Goal: Find specific page/section: Find specific page/section

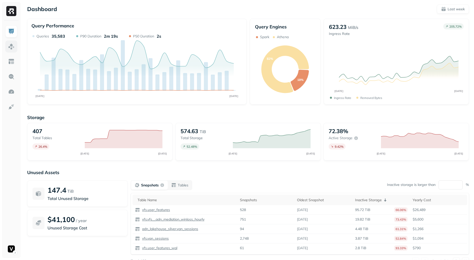
click at [17, 47] on link at bounding box center [11, 47] width 12 height 12
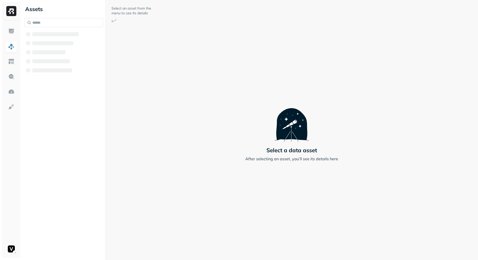
click at [14, 47] on img at bounding box center [11, 46] width 7 height 7
click at [58, 37] on button "AWS Glue" at bounding box center [63, 34] width 79 height 8
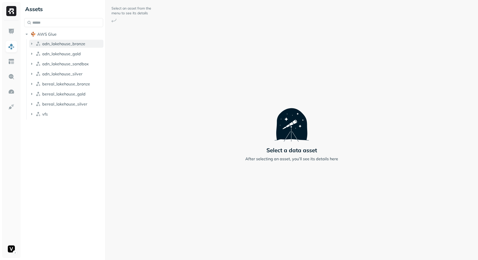
click at [58, 42] on span "adn_lakehouse_bronze" at bounding box center [63, 43] width 43 height 5
click at [11, 251] on html "Assets AWS Glue adn_lakehouse_bronze Tables ( 53 ) adn_lakehouse_gold adn_lakeh…" at bounding box center [239, 130] width 478 height 260
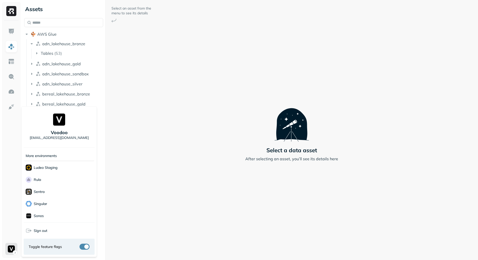
scroll to position [49, 0]
click at [52, 177] on div "Clutch" at bounding box center [59, 178] width 71 height 12
click at [149, 182] on html "Assets AWS Glue adn_lakehouse_bronze Tables ( 53 ) adn_lakehouse_gold adn_lakeh…" at bounding box center [239, 130] width 478 height 260
